Goal: Transaction & Acquisition: Subscribe to service/newsletter

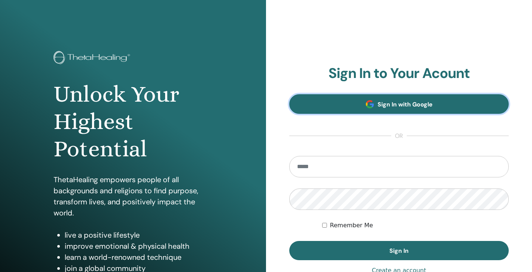
click at [372, 106] on span at bounding box center [370, 104] width 8 height 8
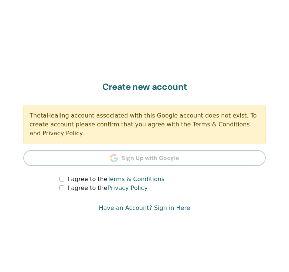
scroll to position [382, 0]
click at [93, 179] on label "I agree to the Terms & Conditions" at bounding box center [115, 178] width 97 height 9
click at [91, 188] on label "I agree to the Privacy Policy" at bounding box center [107, 187] width 80 height 9
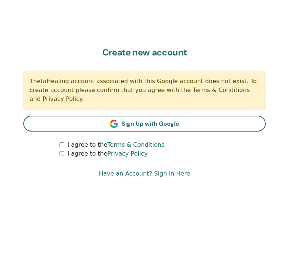
scroll to position [437, 0]
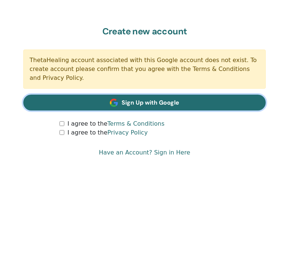
click at [155, 105] on span "Sign Up with Google" at bounding box center [151, 103] width 58 height 8
